Goal: Find specific page/section: Find specific page/section

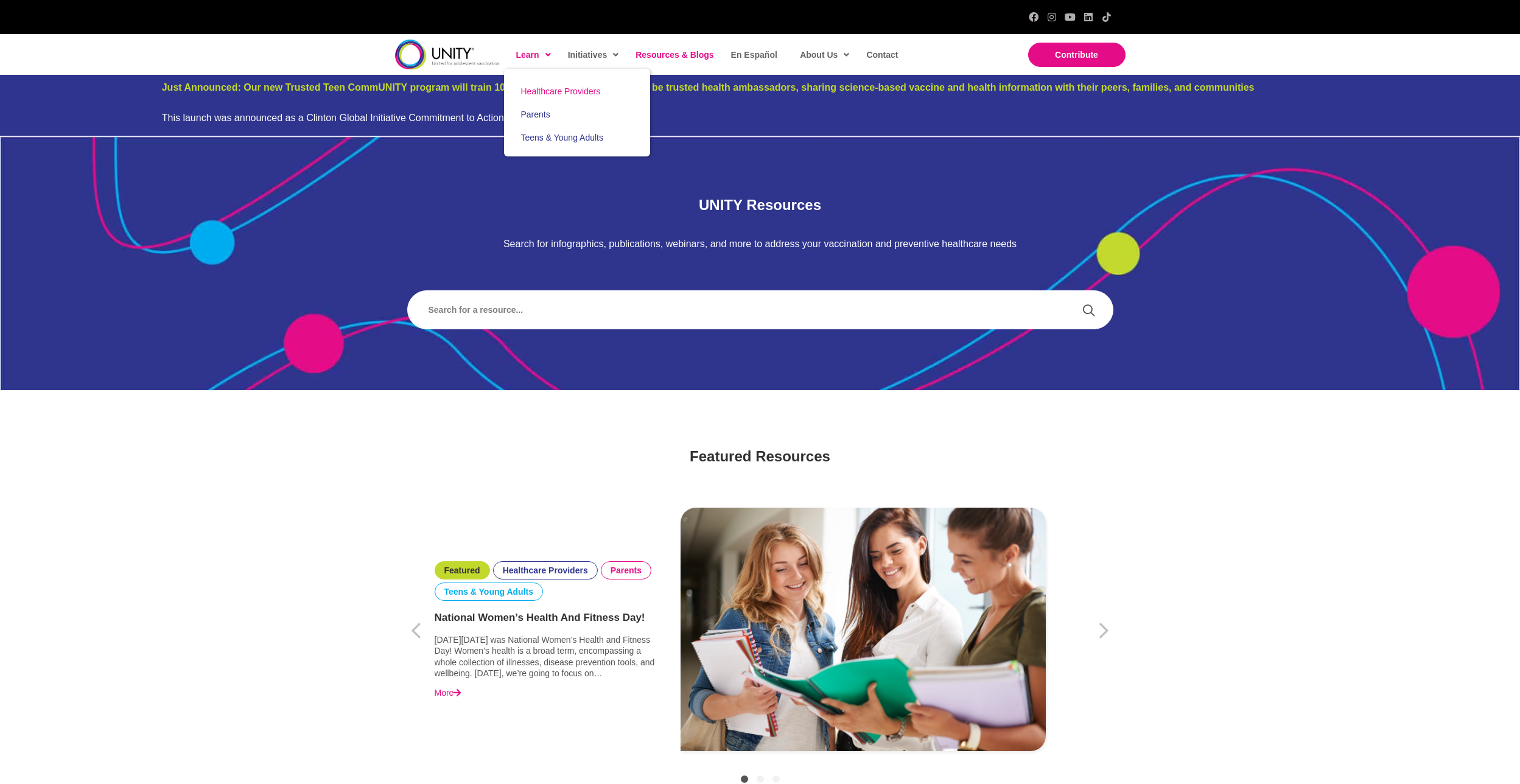
click at [542, 91] on span "Healthcare Providers" at bounding box center [561, 91] width 80 height 10
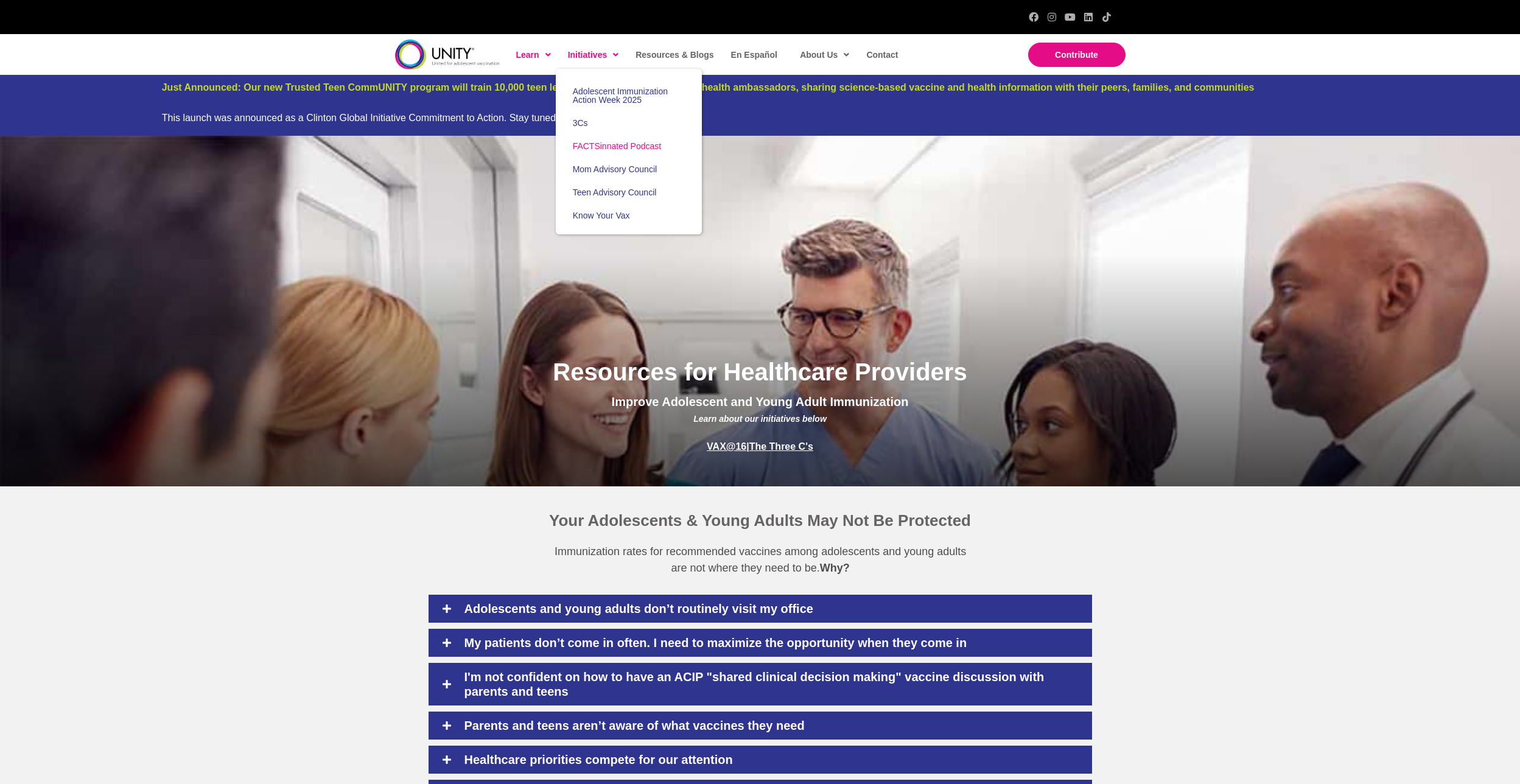
click at [607, 143] on span "FACTSinnated Podcast" at bounding box center [618, 146] width 89 height 10
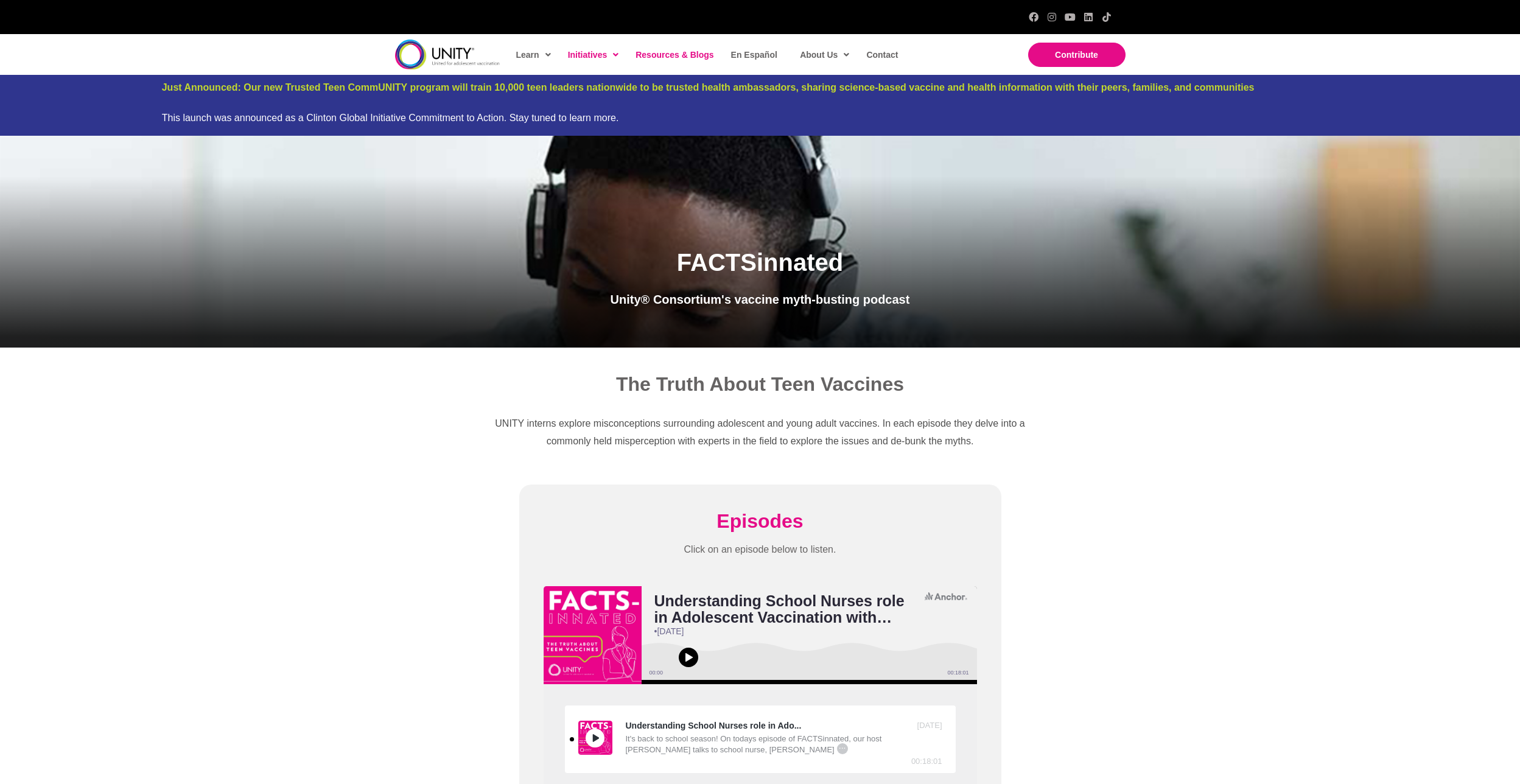
click at [684, 53] on span "Resources & Blogs" at bounding box center [674, 55] width 78 height 10
